Goal: Download file/media

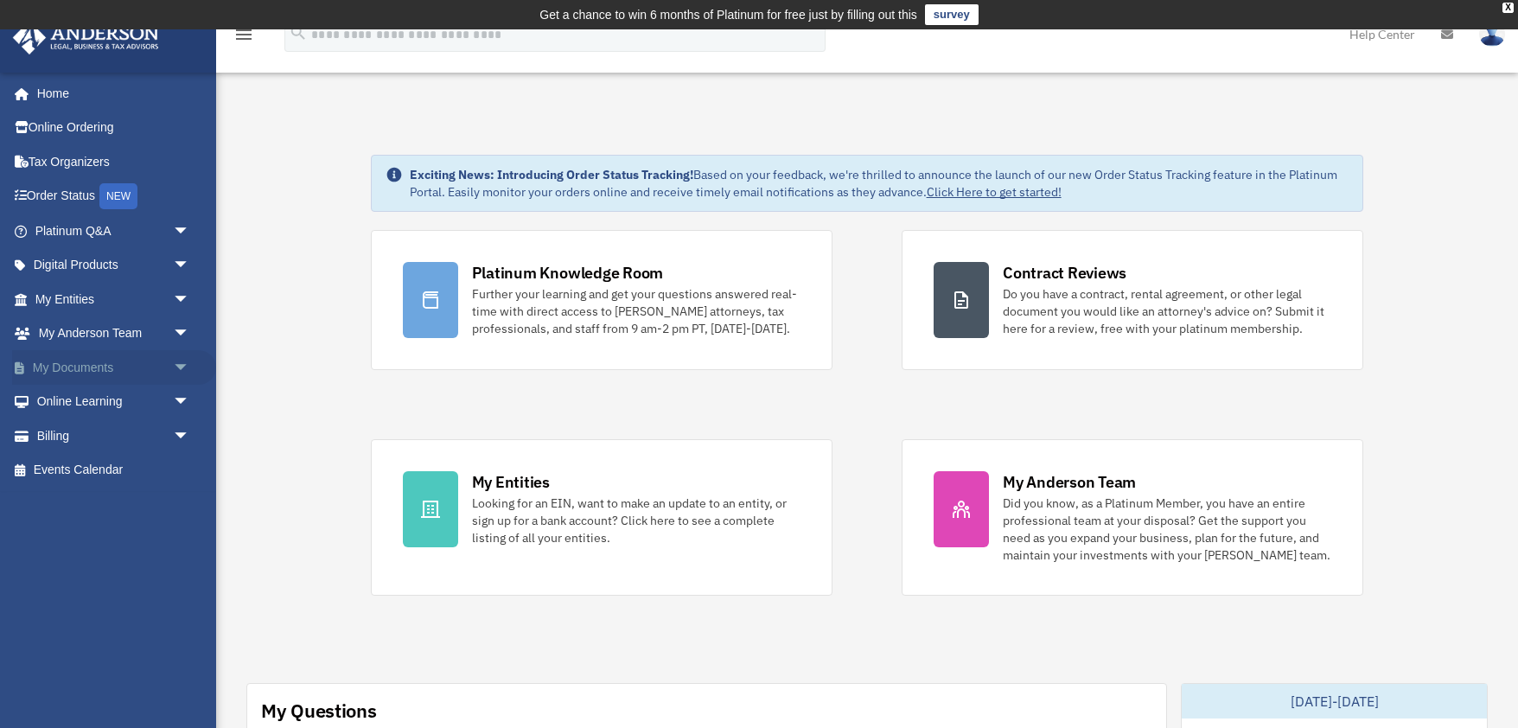
click at [178, 367] on span "arrow_drop_down" at bounding box center [190, 367] width 35 height 35
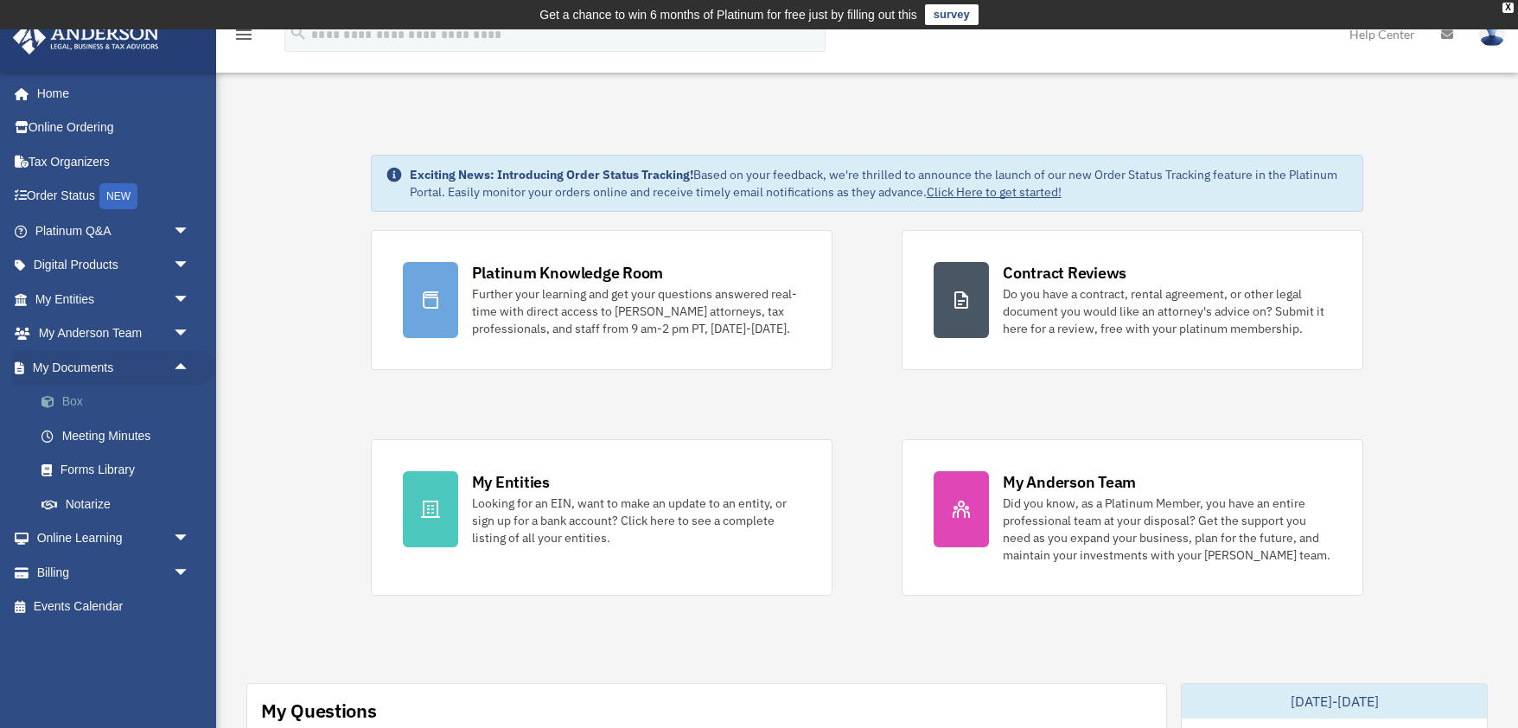
click at [111, 398] on link "Box" at bounding box center [120, 402] width 192 height 35
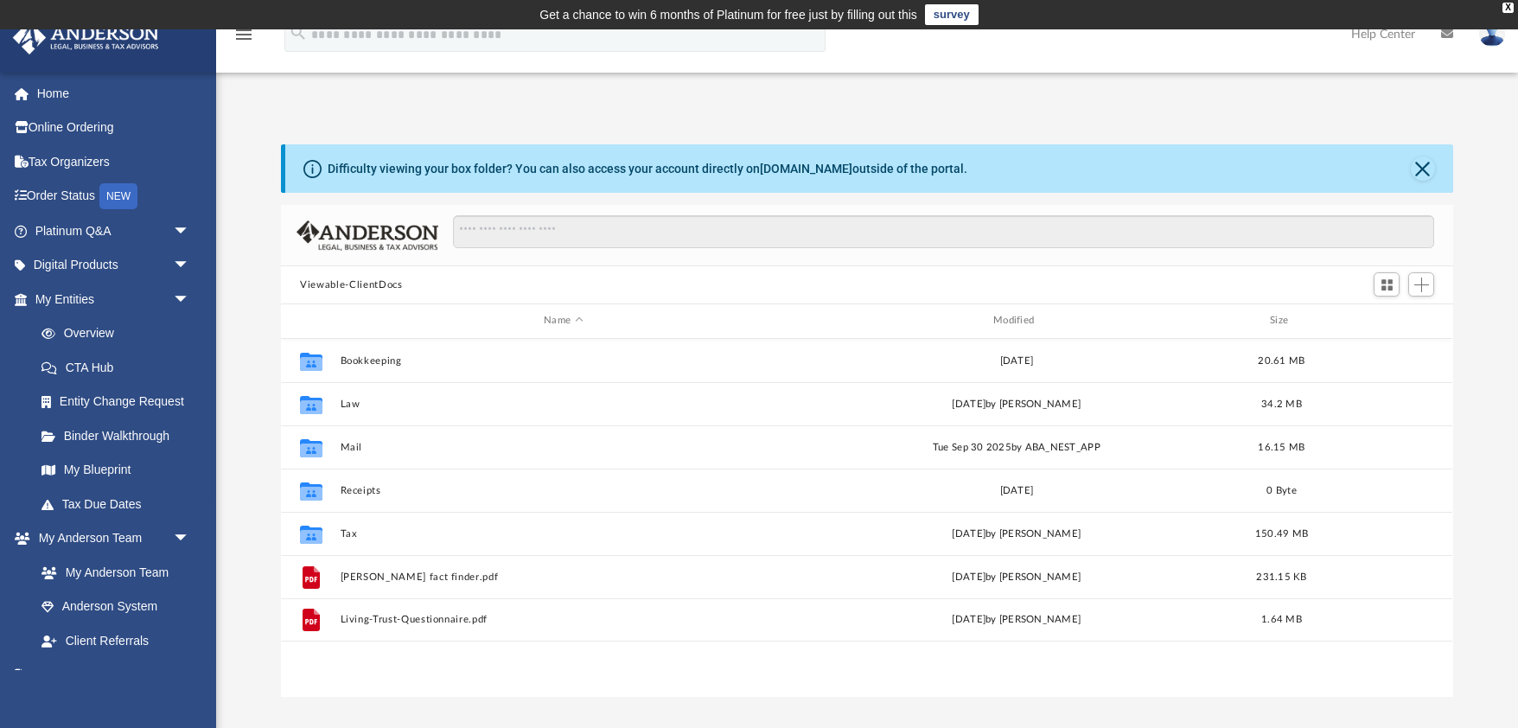
scroll to position [393, 1172]
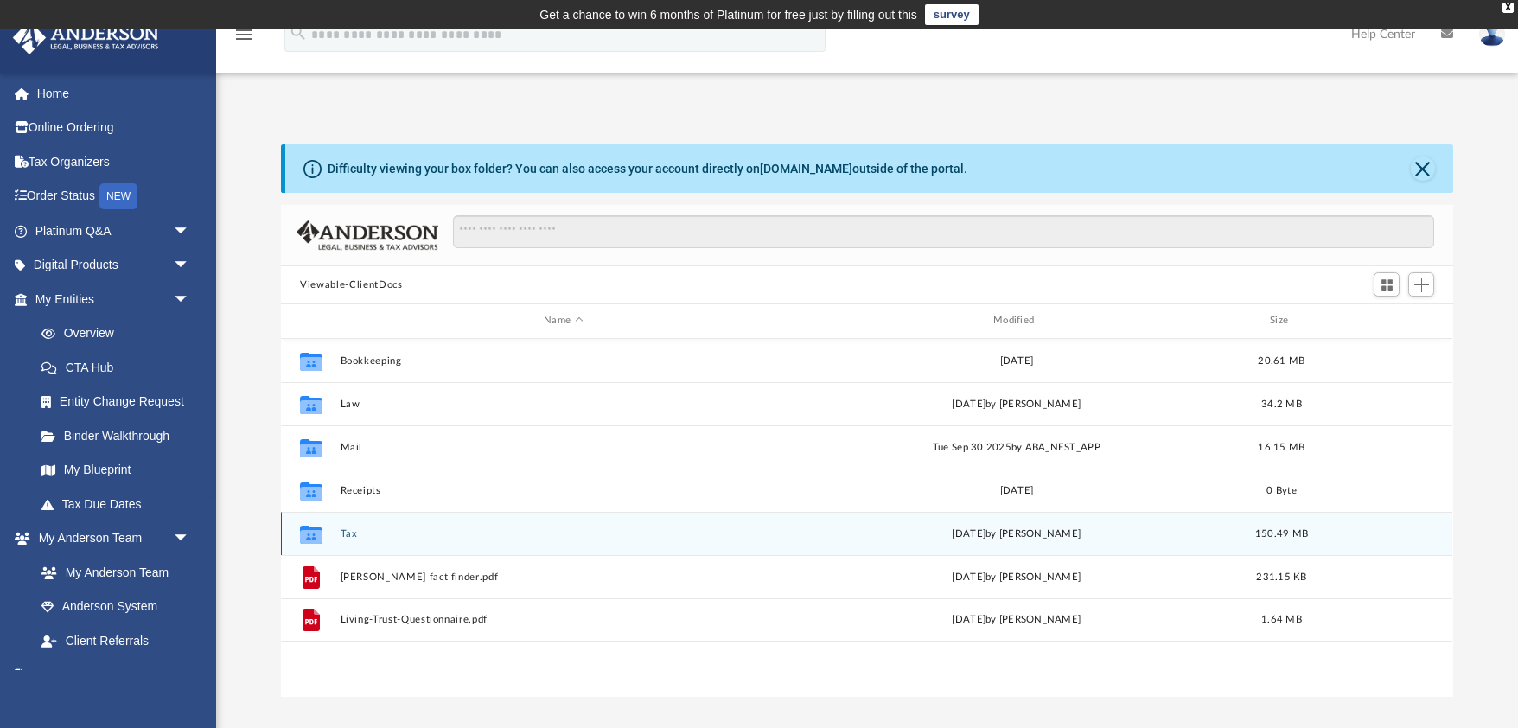
click at [349, 534] on button "Tax" at bounding box center [564, 533] width 446 height 11
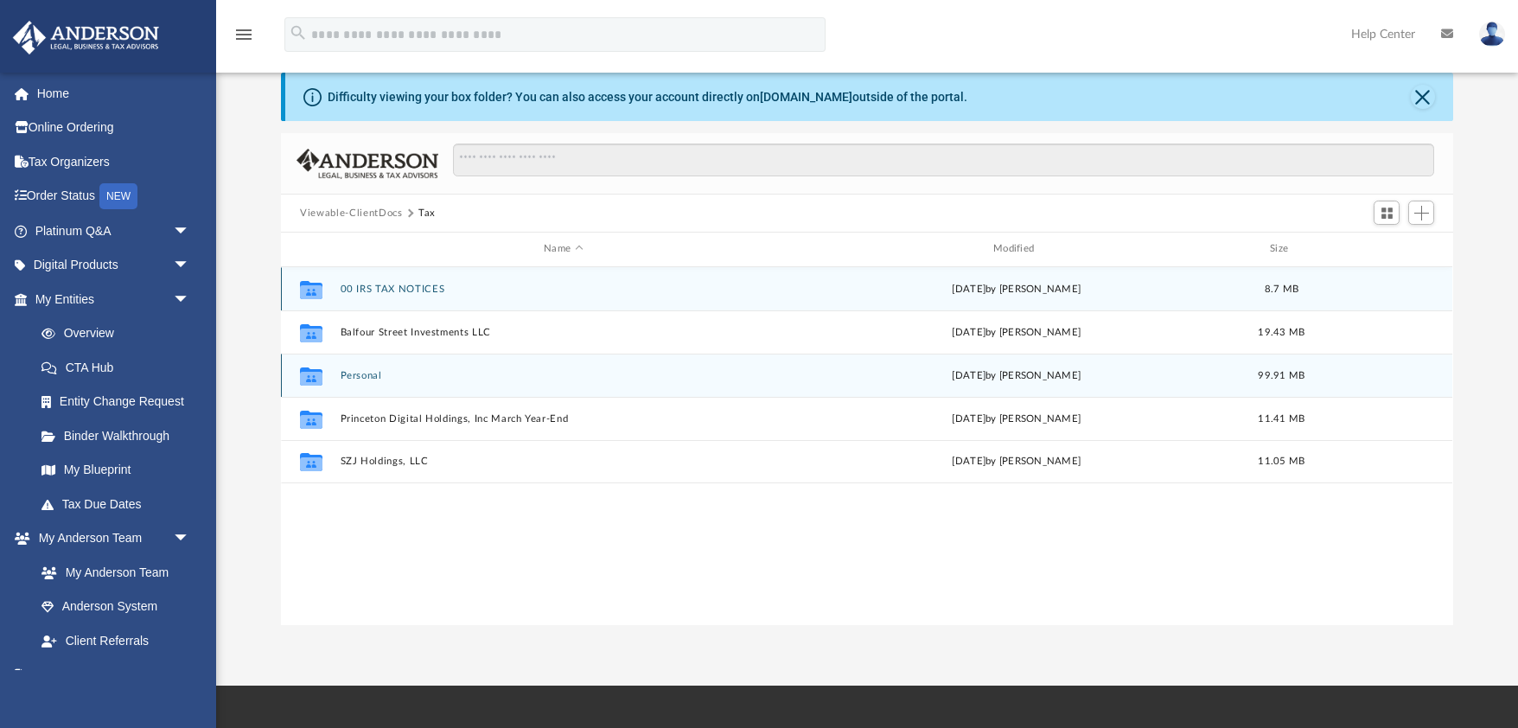
scroll to position [73, 0]
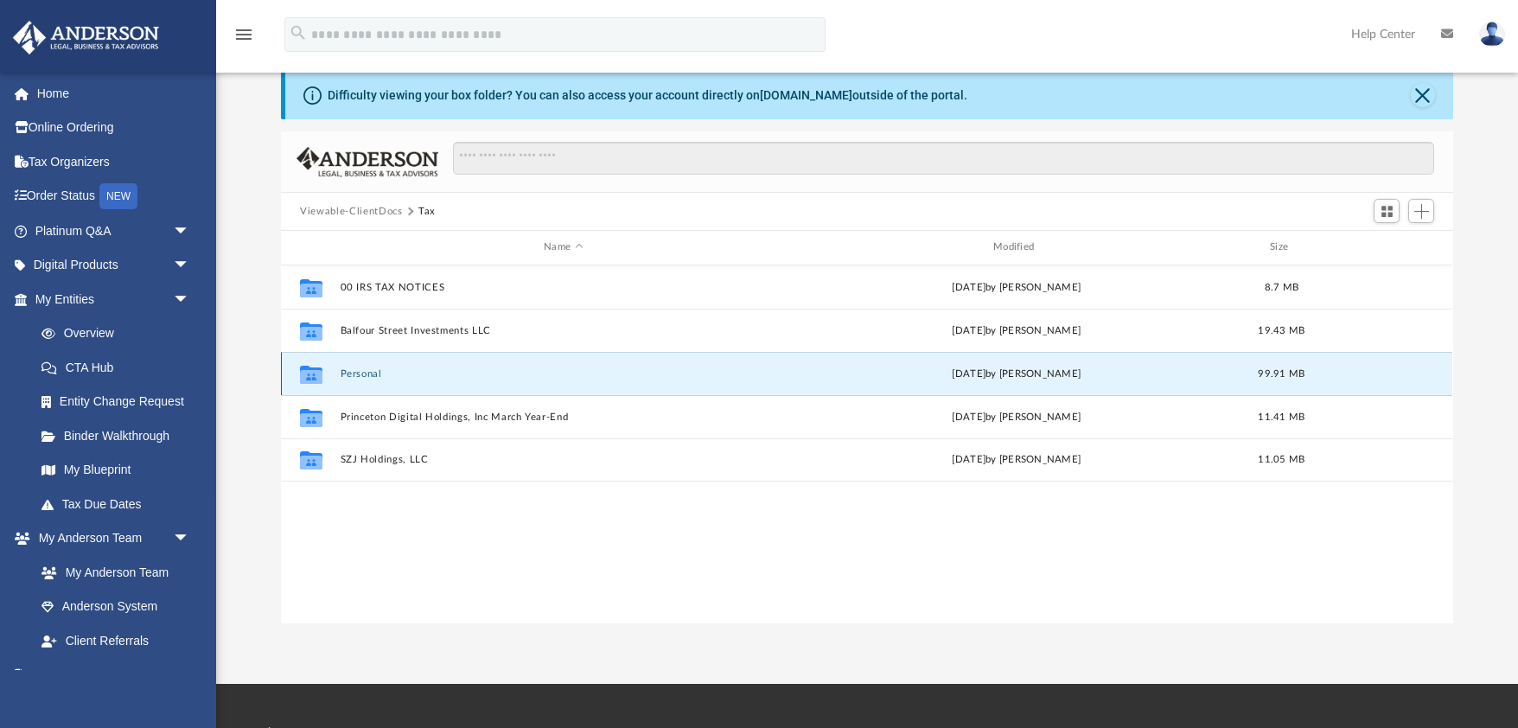
click at [364, 376] on button "Personal" at bounding box center [564, 373] width 446 height 11
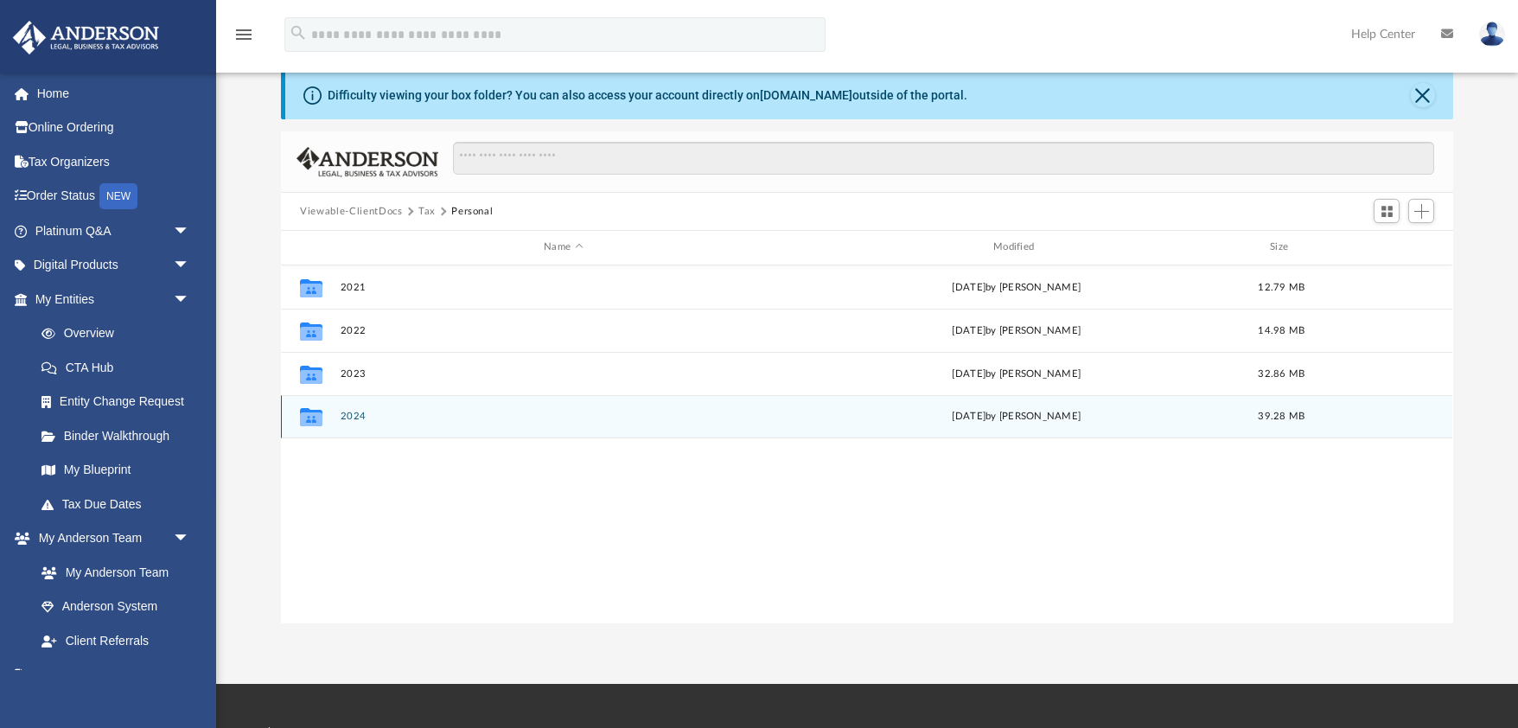
click at [351, 411] on button "2024" at bounding box center [564, 416] width 446 height 11
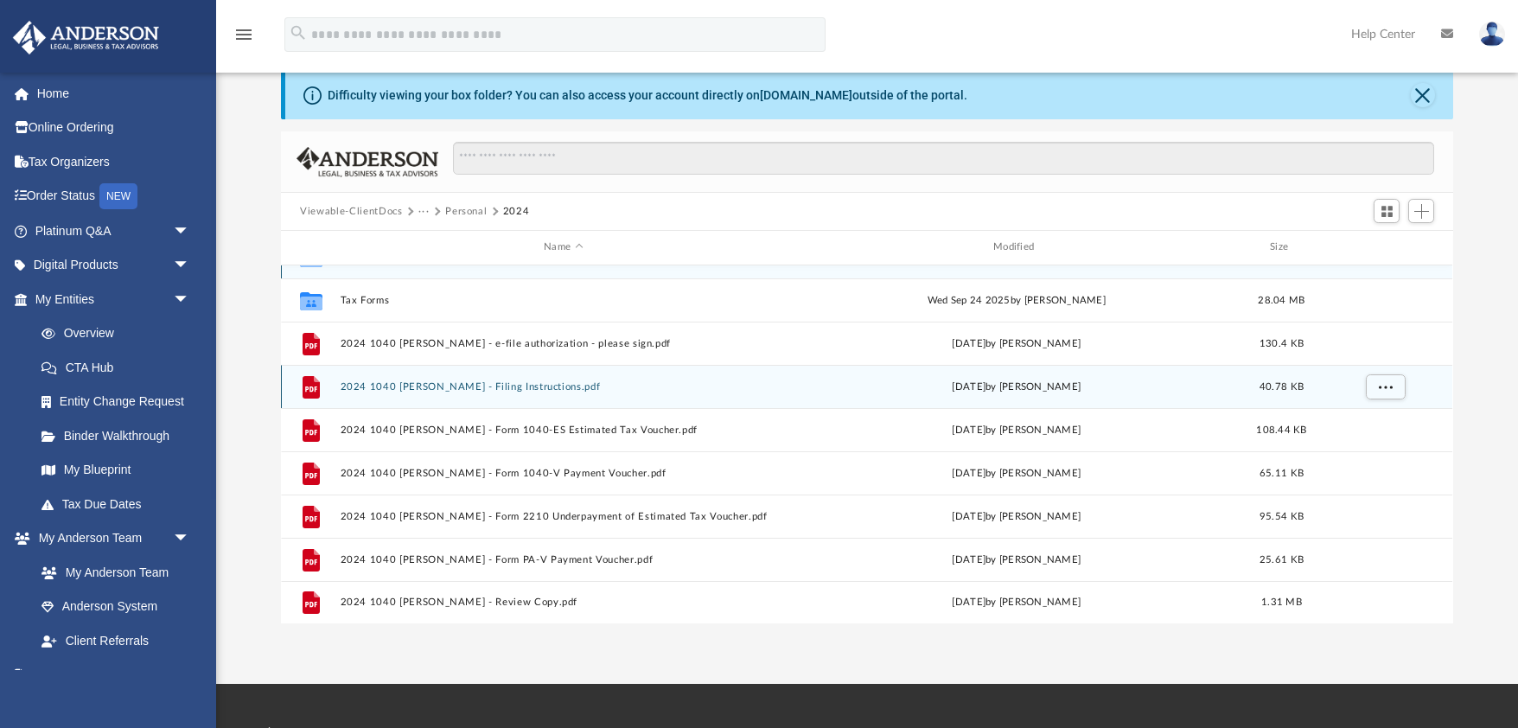
scroll to position [31, 0]
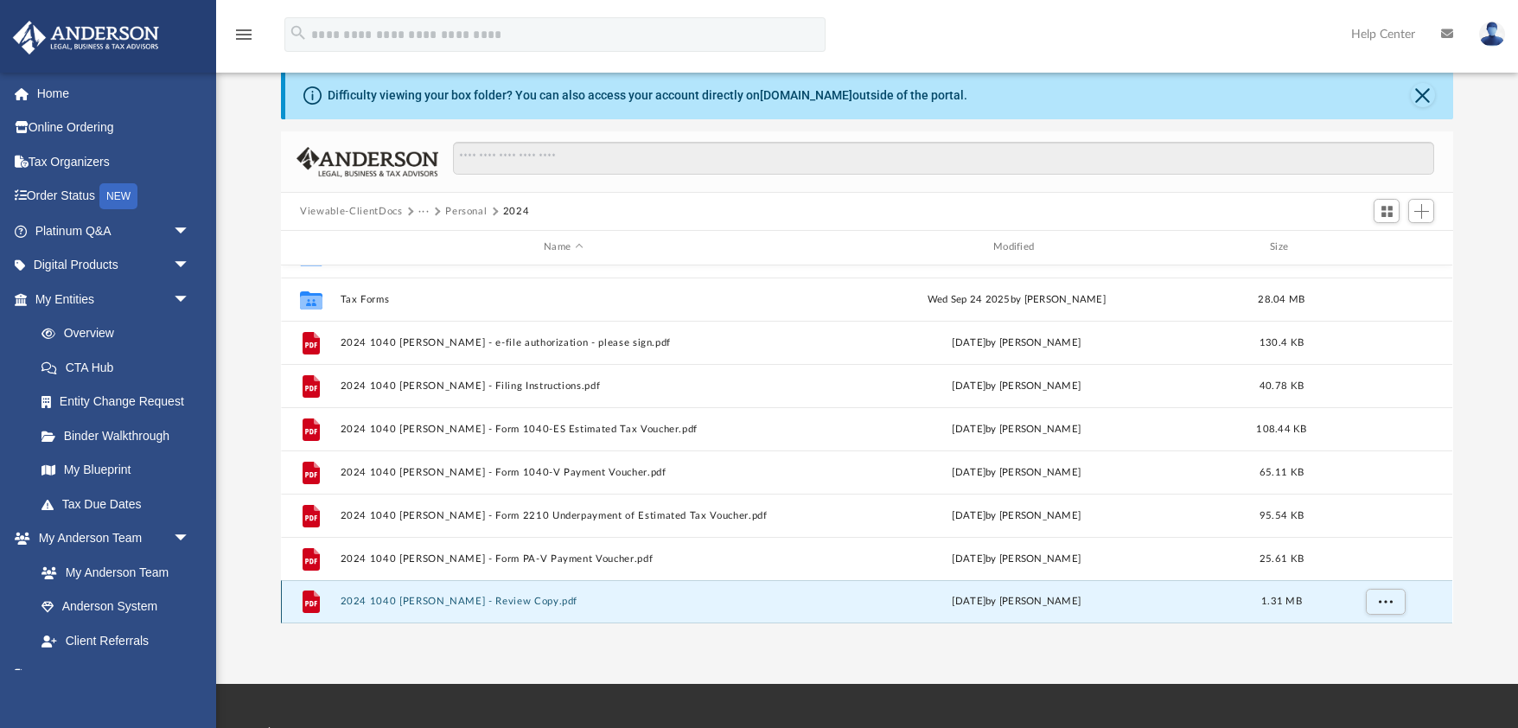
click at [402, 603] on button "2024 1040 [PERSON_NAME] - Review Copy.pdf" at bounding box center [564, 601] width 446 height 11
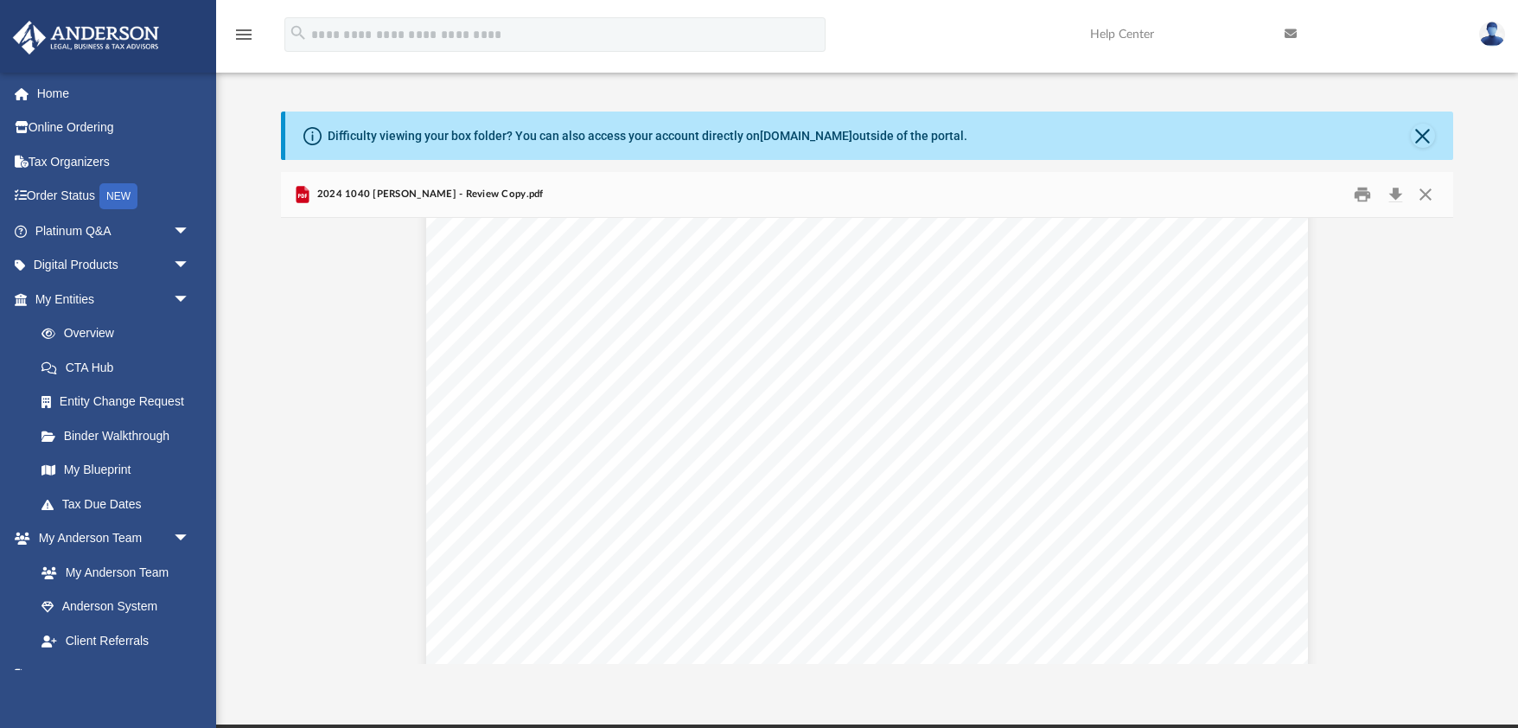
scroll to position [273562, 0]
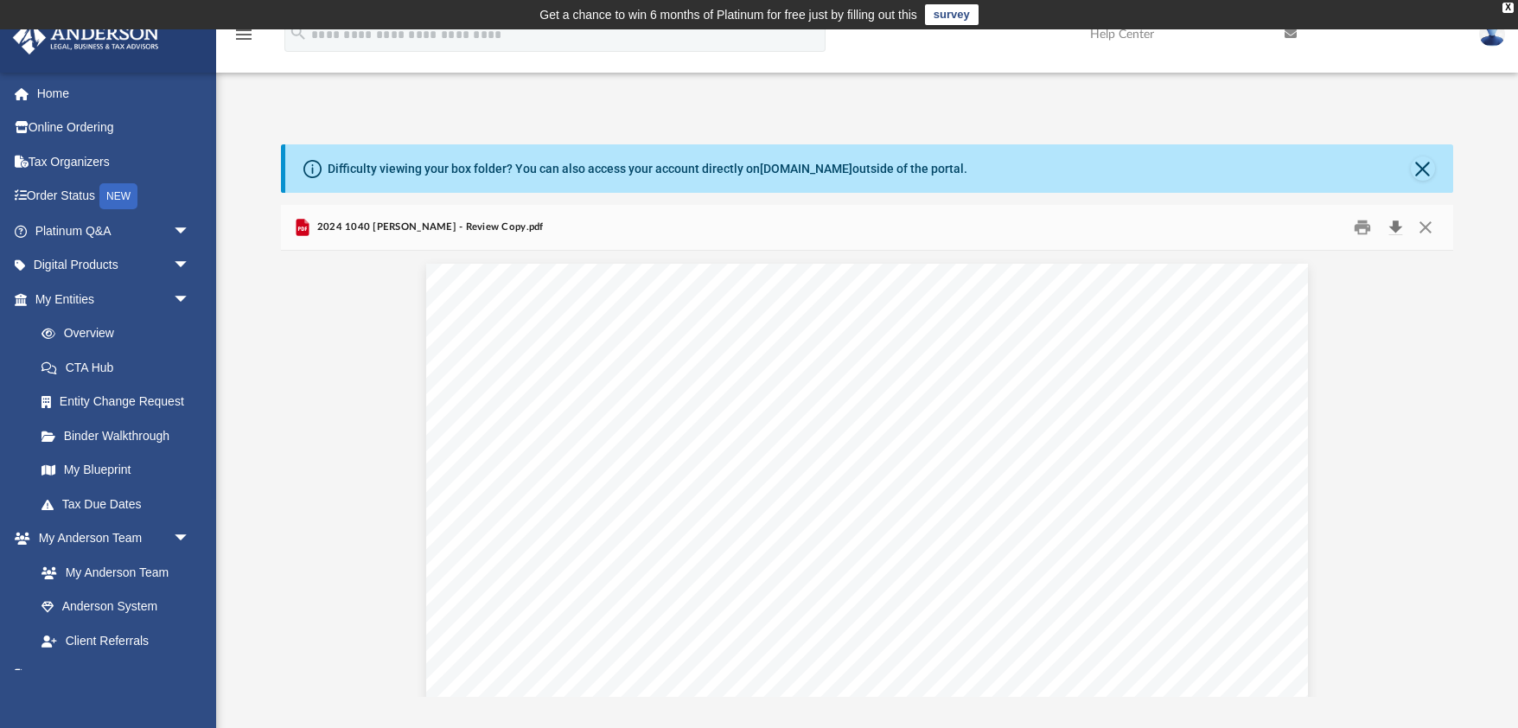
click at [1398, 227] on button "Download" at bounding box center [1395, 227] width 31 height 27
